Goal: Information Seeking & Learning: Find specific fact

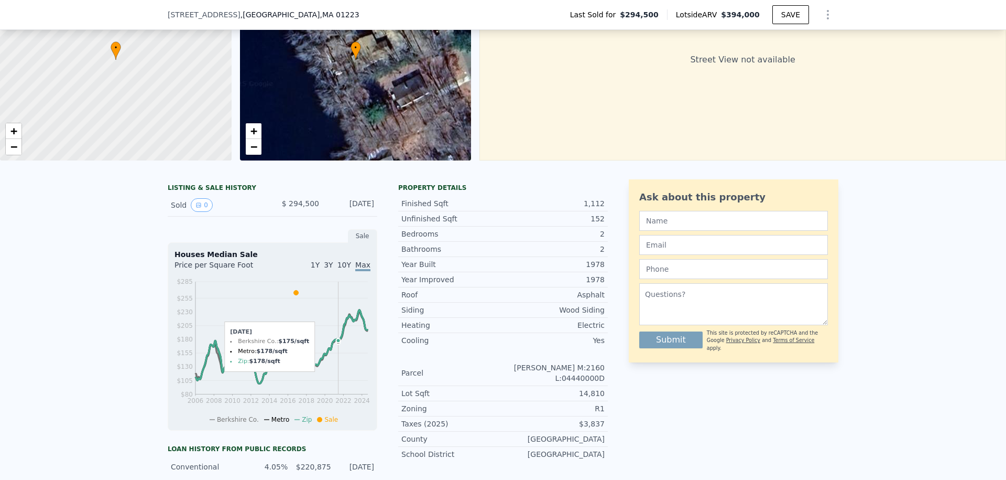
scroll to position [97, 0]
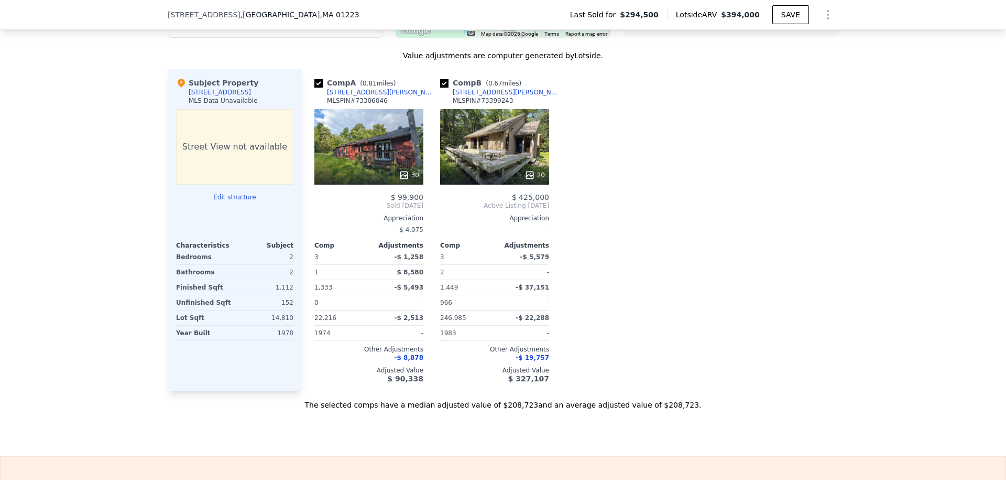
scroll to position [983, 0]
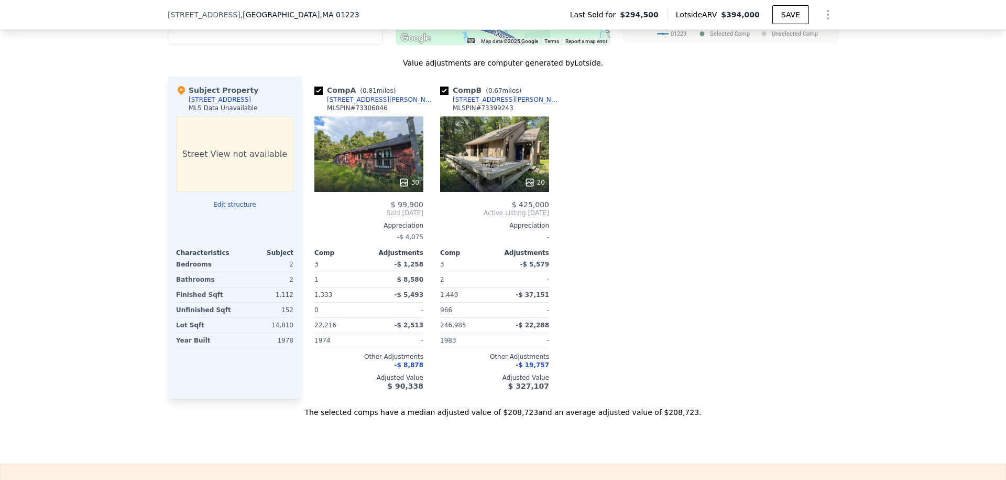
click at [239, 273] on div "2" at bounding box center [265, 279] width 57 height 15
click at [246, 281] on div "2" at bounding box center [265, 279] width 57 height 15
click at [236, 90] on div "Subject Property" at bounding box center [217, 90] width 82 height 10
click at [236, 101] on div "[STREET_ADDRESS]" at bounding box center [220, 99] width 62 height 8
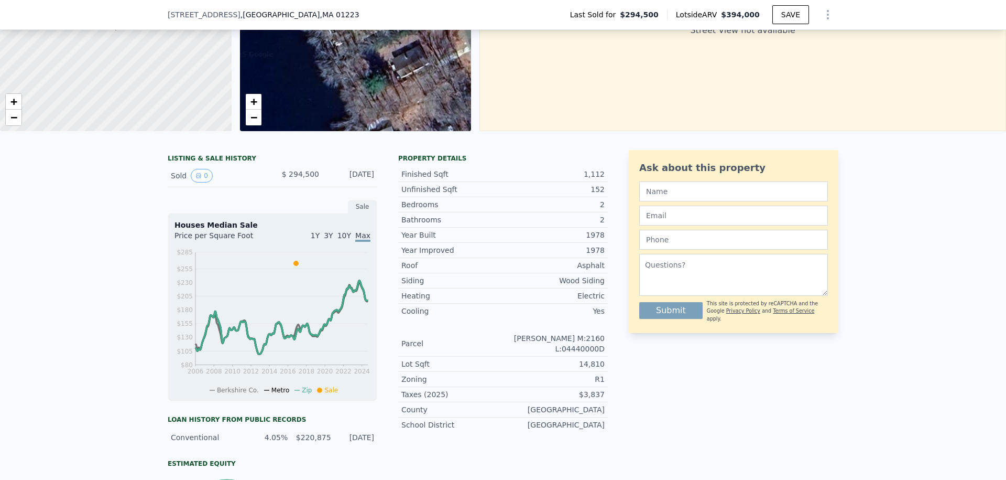
scroll to position [129, 0]
click at [207, 156] on div "LISTING & SALE HISTORY" at bounding box center [273, 160] width 210 height 10
click at [343, 169] on div "[DATE]" at bounding box center [351, 176] width 47 height 14
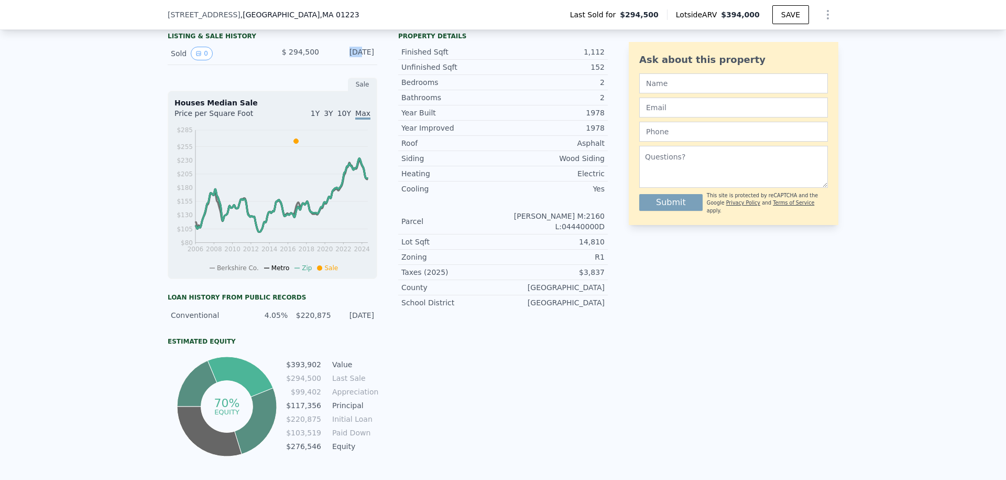
scroll to position [248, 0]
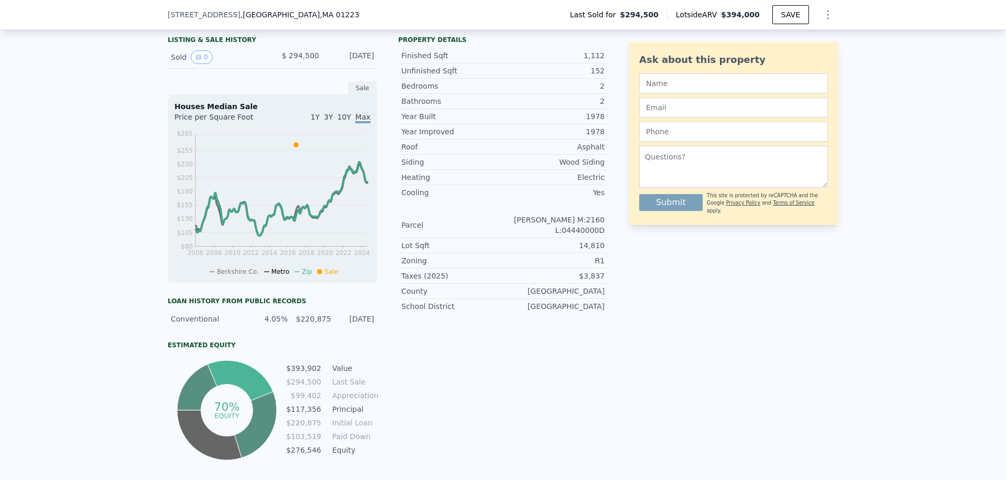
click at [208, 314] on div "Conventional" at bounding box center [208, 318] width 74 height 10
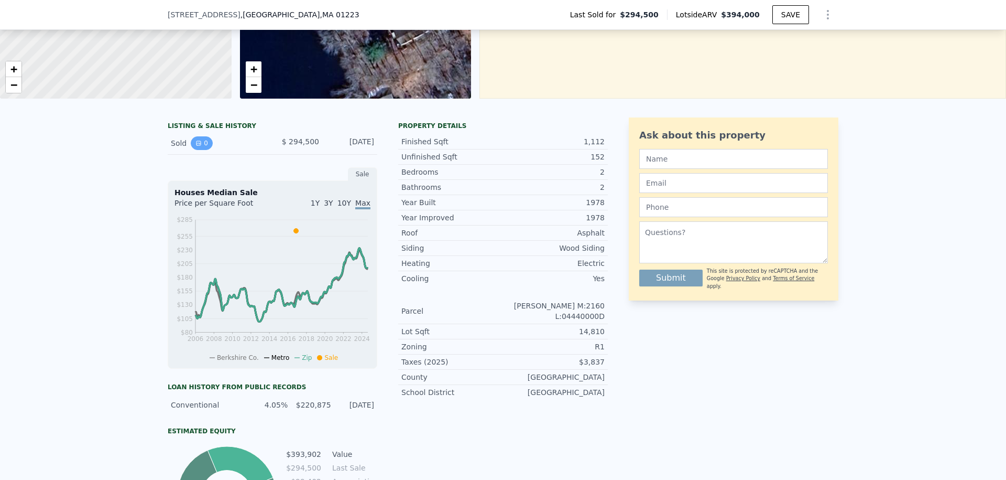
click at [200, 145] on icon "View historical data" at bounding box center [199, 143] width 4 height 4
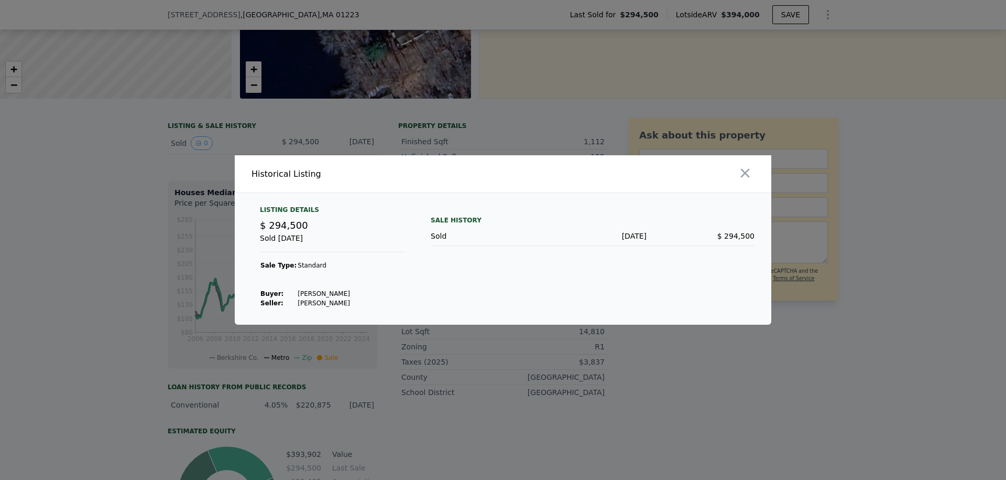
click at [341, 294] on td "[PERSON_NAME]" at bounding box center [323, 293] width 53 height 9
copy td "[PERSON_NAME]"
click at [698, 90] on div at bounding box center [503, 240] width 1006 height 480
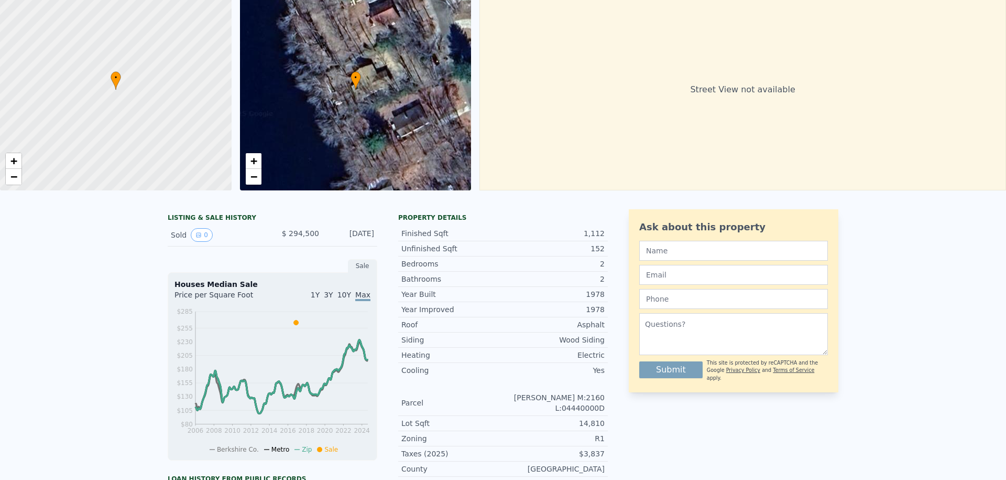
scroll to position [0, 0]
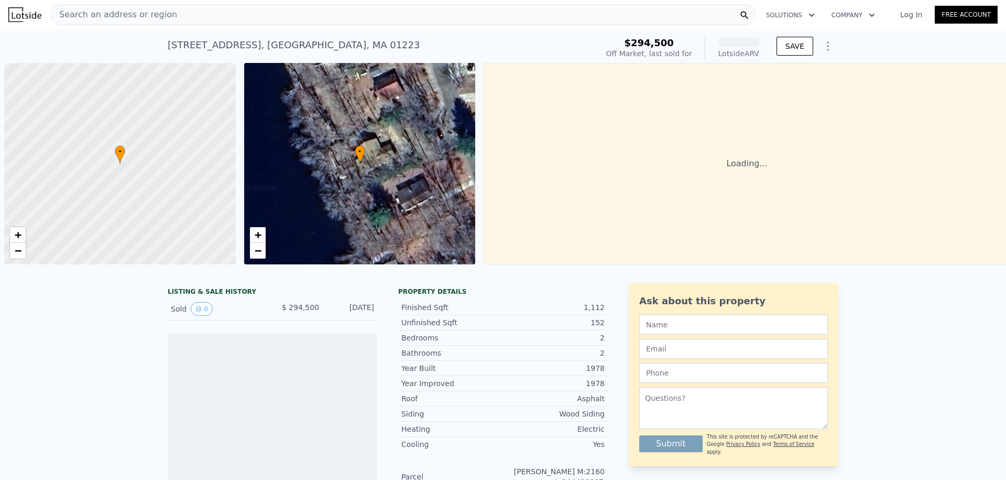
scroll to position [0, 4]
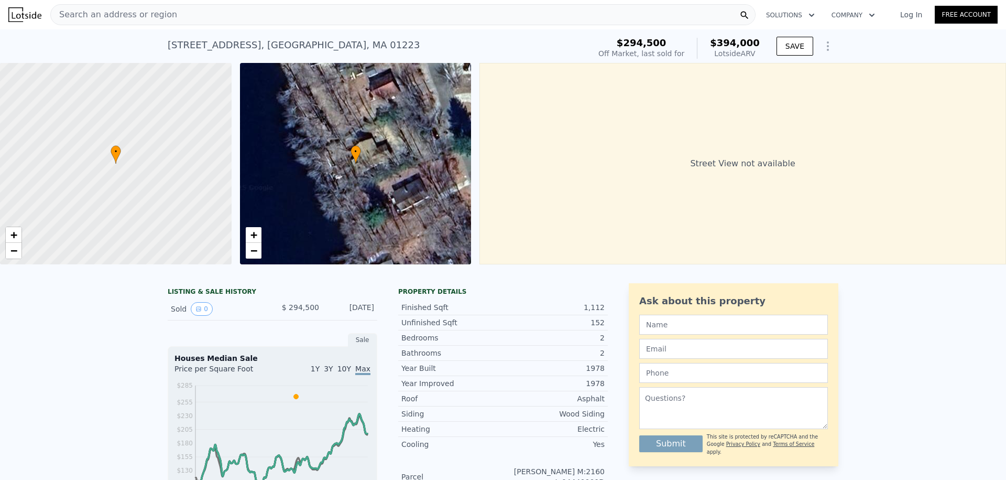
click at [829, 50] on icon "Show Options" at bounding box center [828, 46] width 1 height 8
click at [876, 79] on div "Street View not available" at bounding box center [743, 163] width 527 height 201
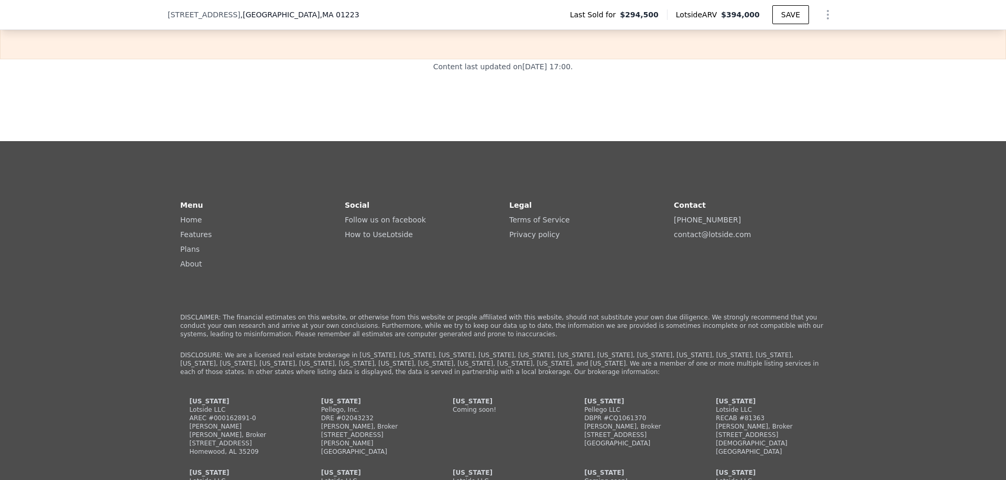
scroll to position [2417, 0]
